Goal: Register for event/course

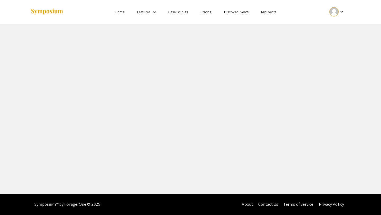
click at [343, 40] on div "Skip navigation Home Features keyboard_arrow_down Case Studies Pricing Discover…" at bounding box center [190, 96] width 381 height 193
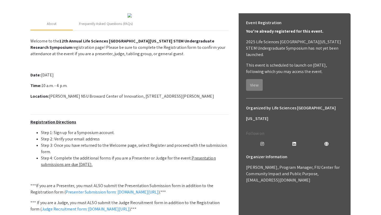
scroll to position [67, 0]
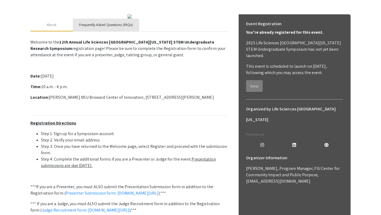
click at [100, 28] on div "Frequently Asked Questions (FAQs)" at bounding box center [106, 25] width 54 height 6
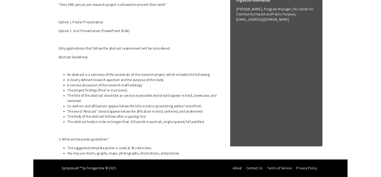
scroll to position [263, 0]
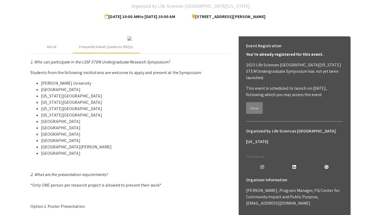
scroll to position [35, 0]
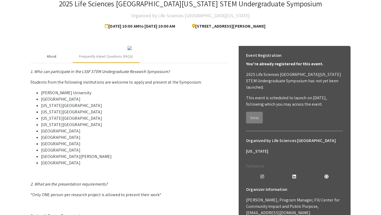
click at [58, 63] on div "About" at bounding box center [51, 56] width 42 height 13
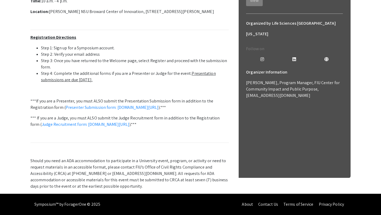
scroll to position [207, 0]
click at [106, 104] on link "Presenter Submission form: symposium.foragerone.com/lssfsymposium2025/submission" at bounding box center [112, 107] width 93 height 6
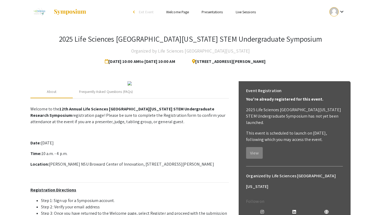
scroll to position [0, 0]
click at [217, 15] on li "Presentations" at bounding box center [213, 12] width 34 height 6
click at [216, 13] on link "Presentations" at bounding box center [212, 12] width 21 height 5
click at [214, 12] on link "Presentations" at bounding box center [212, 12] width 21 height 5
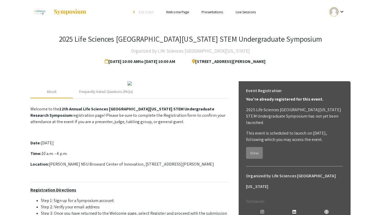
click at [214, 12] on link "Presentations" at bounding box center [212, 12] width 21 height 5
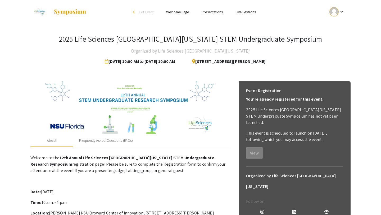
click at [213, 13] on link "Presentations" at bounding box center [212, 12] width 21 height 5
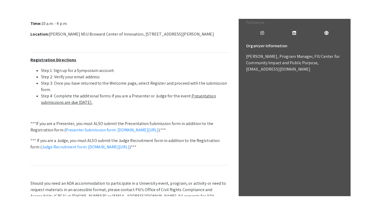
scroll to position [202, 0]
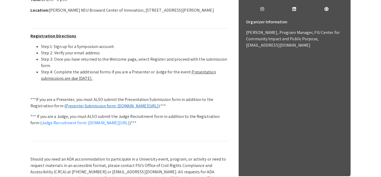
click at [109, 106] on link "Presenter Submission form: symposium.foragerone.com/lssfsymposium2025/submission" at bounding box center [112, 106] width 93 height 6
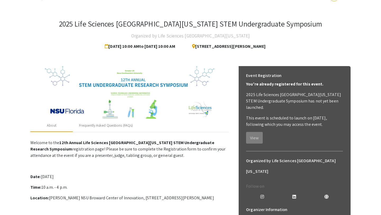
scroll to position [16, 0]
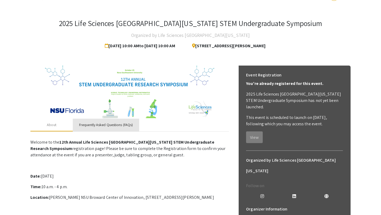
click at [111, 122] on div "Frequently Asked Questions (FAQs)" at bounding box center [106, 125] width 54 height 6
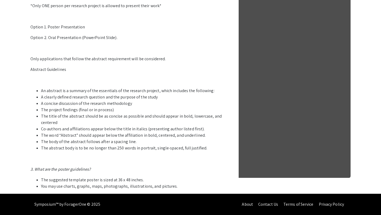
scroll to position [272, 0]
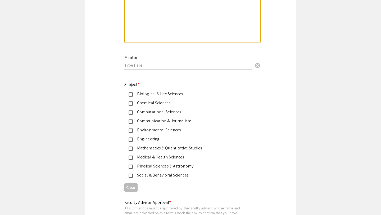
scroll to position [619, 0]
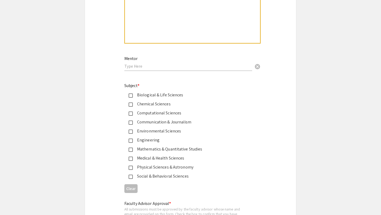
click at [184, 176] on div "Social & Behavioral Sciences" at bounding box center [188, 176] width 111 height 6
